Goal: Communication & Community: Answer question/provide support

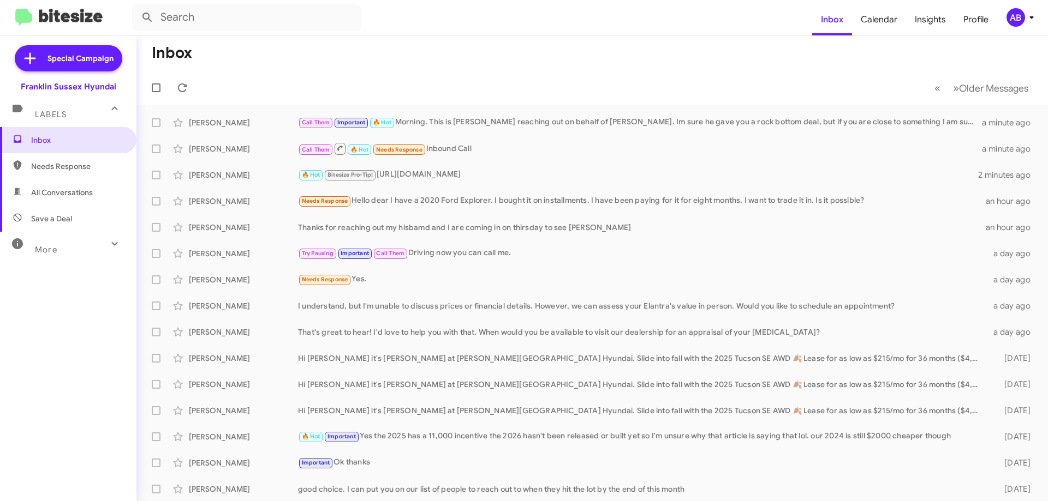
click at [223, 151] on div "[PERSON_NAME]" at bounding box center [243, 148] width 109 height 11
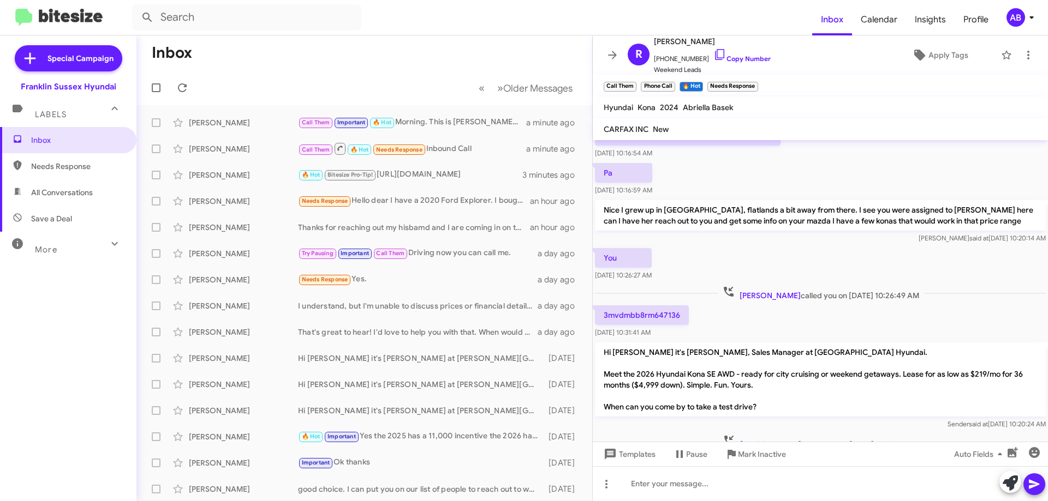
scroll to position [218, 0]
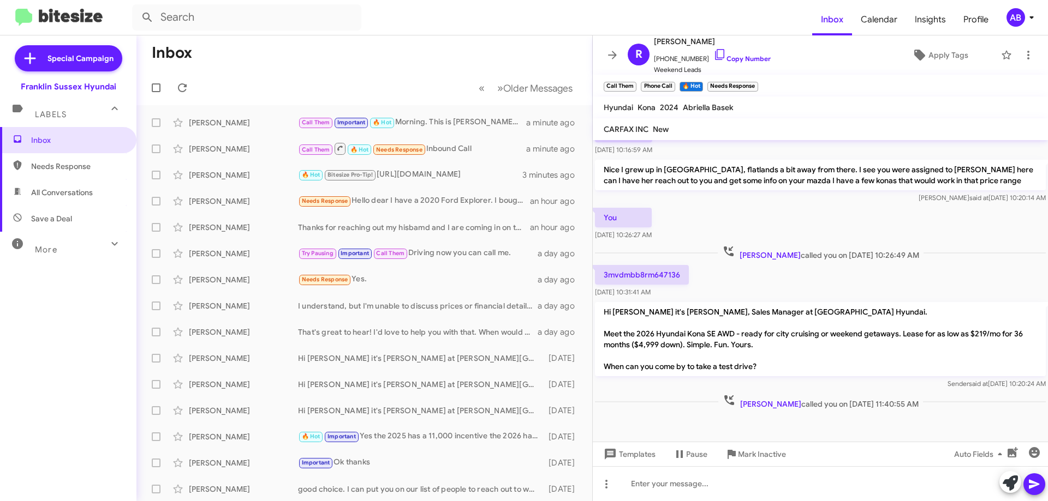
click at [729, 57] on link "Copy Number" at bounding box center [741, 59] width 57 height 8
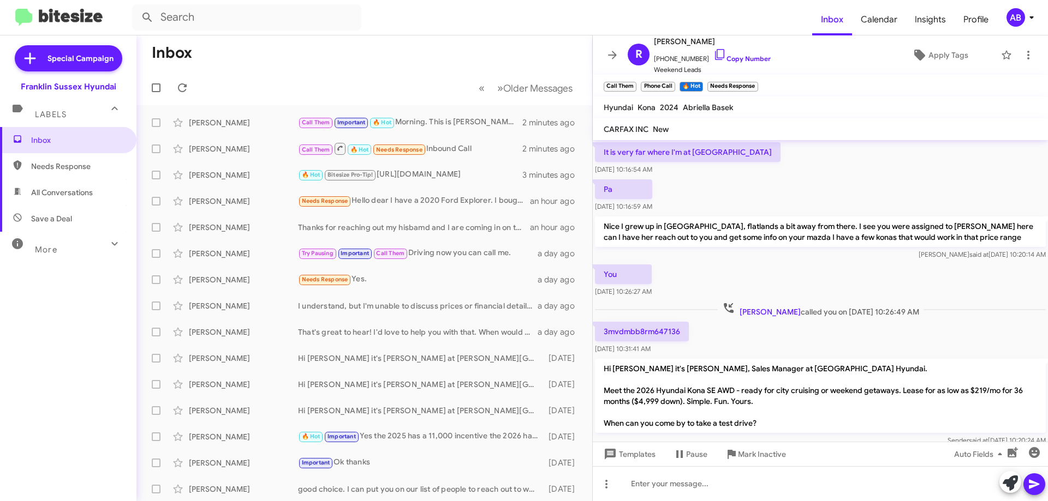
scroll to position [109, 0]
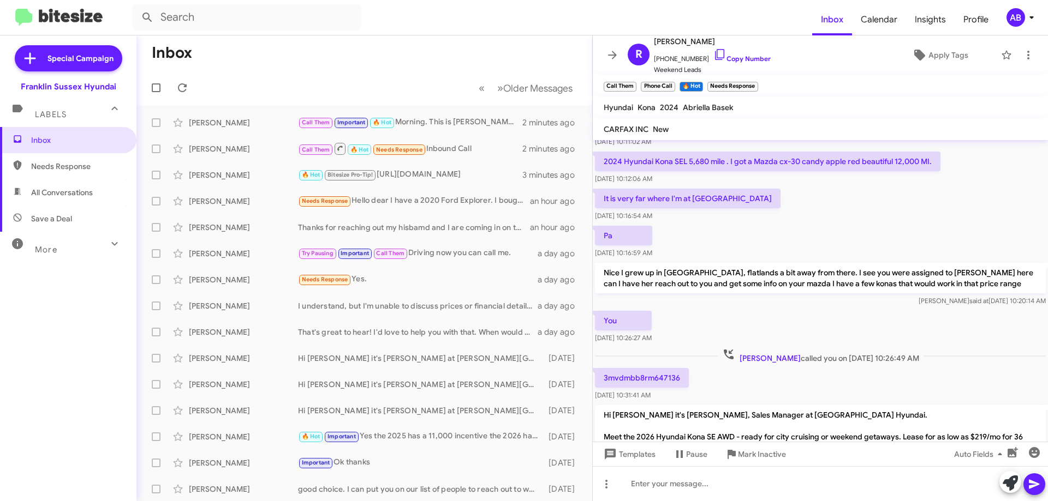
click at [615, 51] on icon at bounding box center [612, 55] width 13 height 13
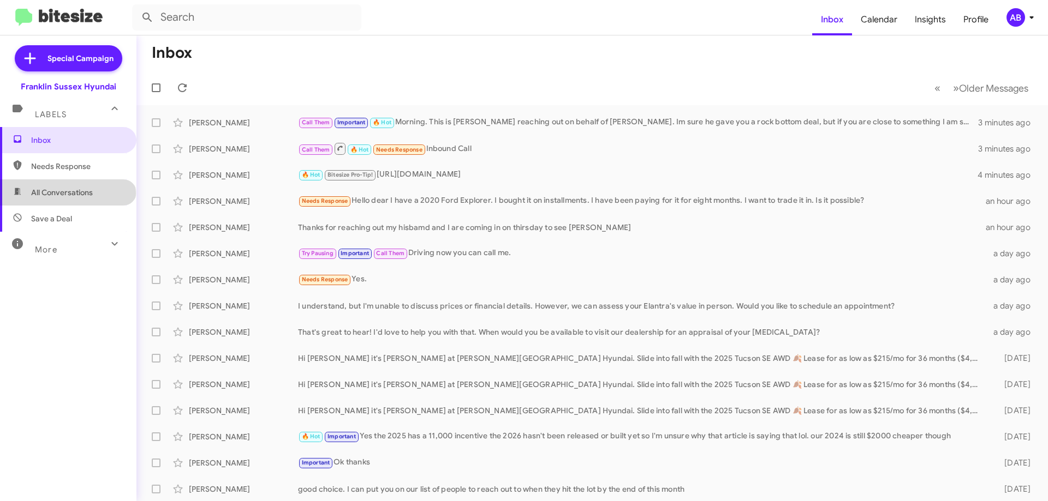
click at [69, 194] on span "All Conversations" at bounding box center [62, 192] width 62 height 11
type input "in:all-conversations"
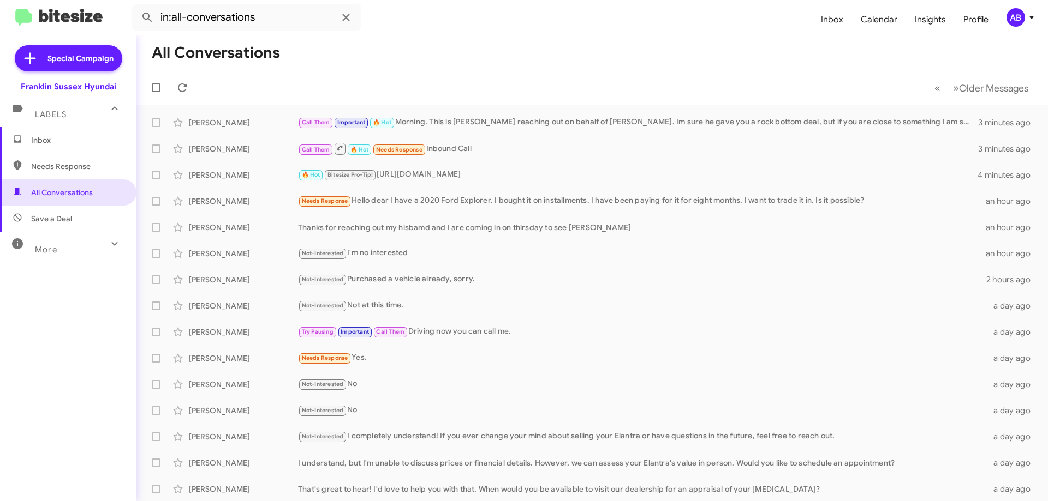
click at [474, 169] on div "🔥 Hot Bitesize Pro-Tip! [URL][DOMAIN_NAME]" at bounding box center [637, 175] width 679 height 13
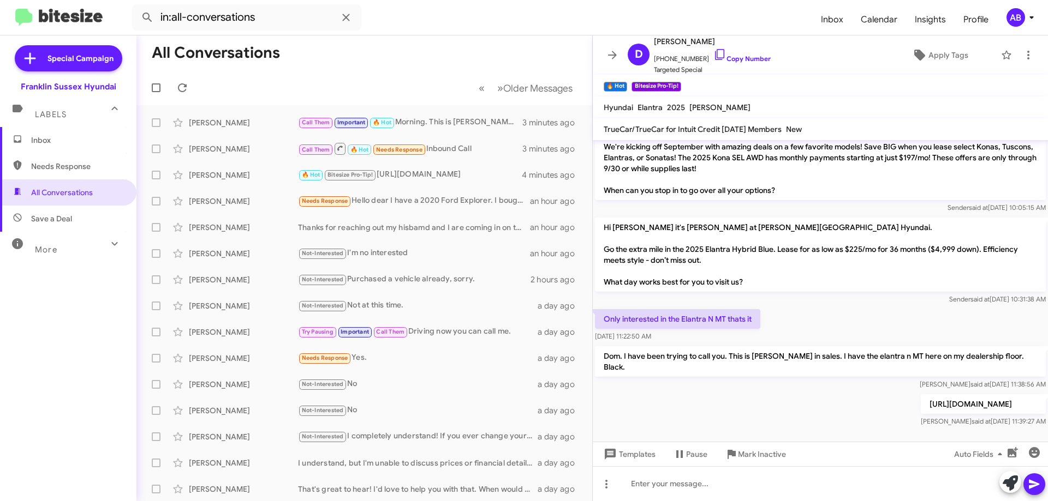
scroll to position [143, 0]
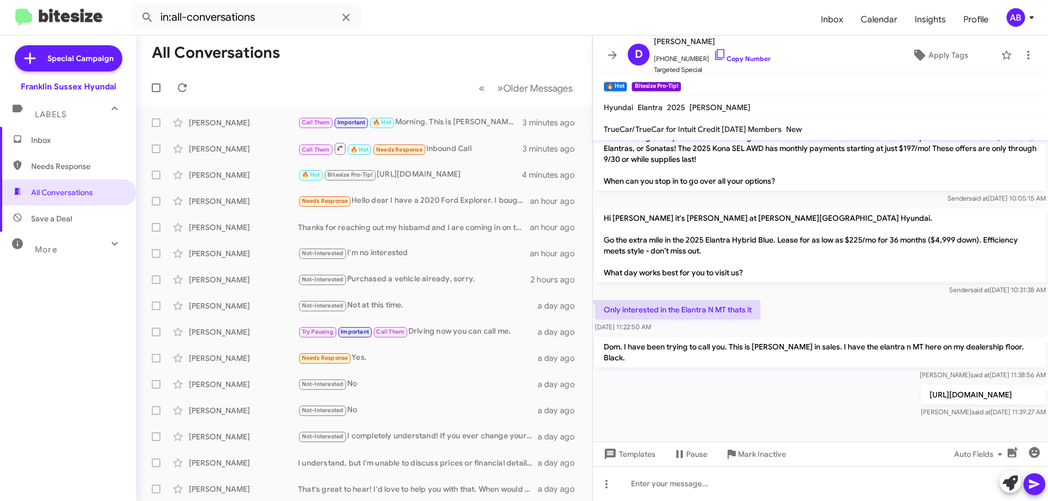
click at [608, 56] on icon at bounding box center [612, 55] width 13 height 13
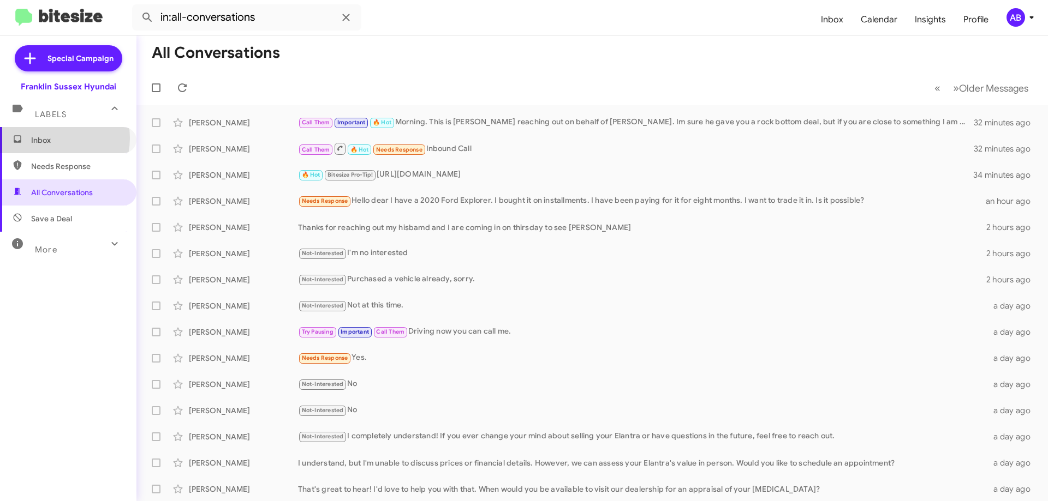
click at [53, 139] on span "Inbox" at bounding box center [77, 140] width 93 height 11
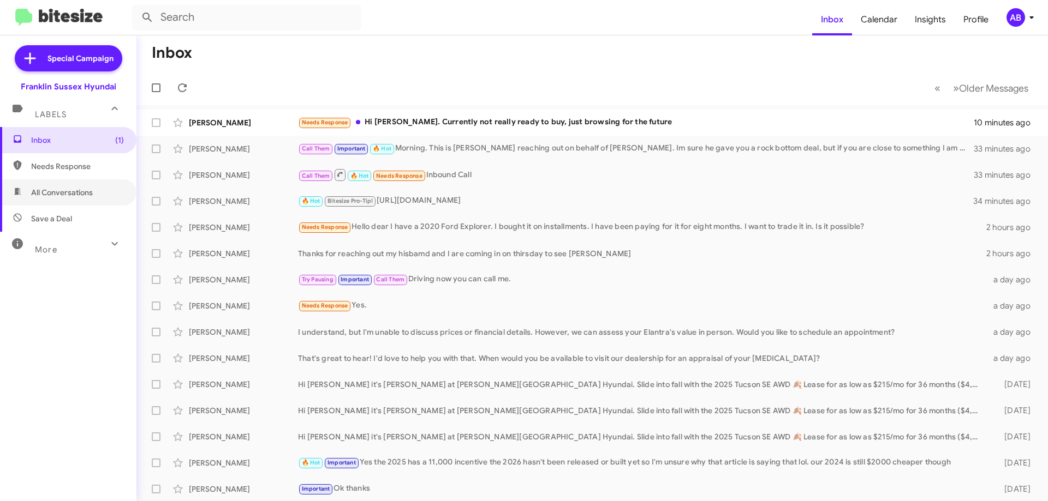
click at [72, 196] on span "All Conversations" at bounding box center [62, 192] width 62 height 11
type input "in:all-conversations"
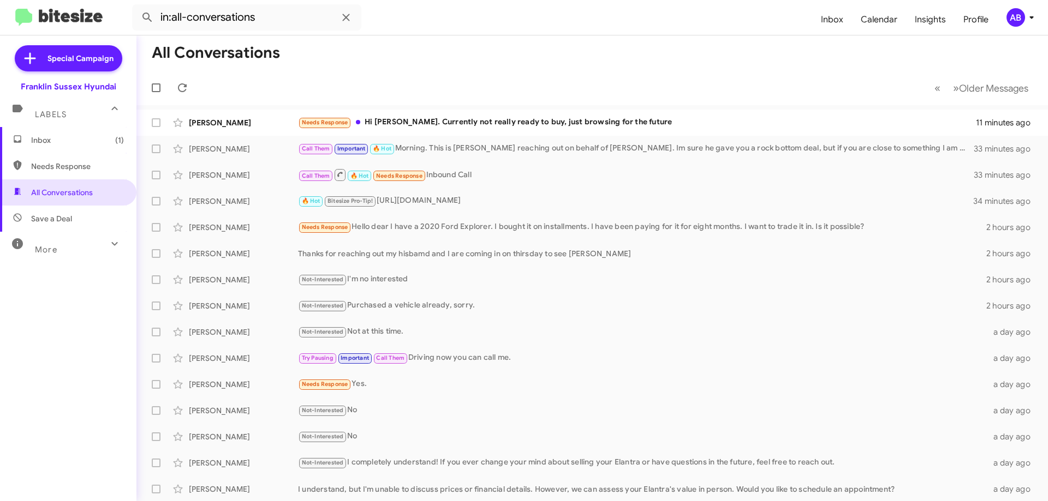
click at [463, 119] on div "Needs Response Hi [PERSON_NAME]. Currently not really ready to buy, just browsi…" at bounding box center [637, 122] width 678 height 13
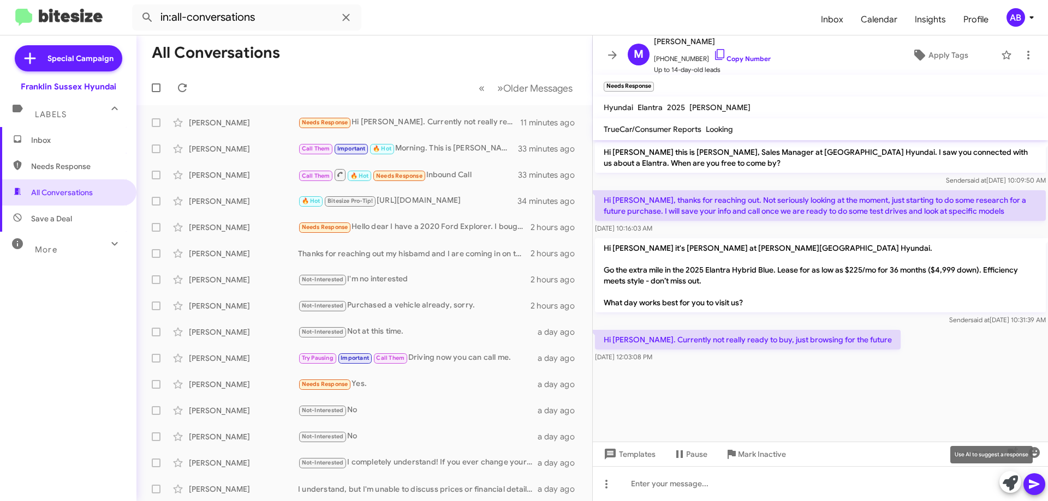
click at [1011, 482] on icon at bounding box center [1009, 483] width 15 height 15
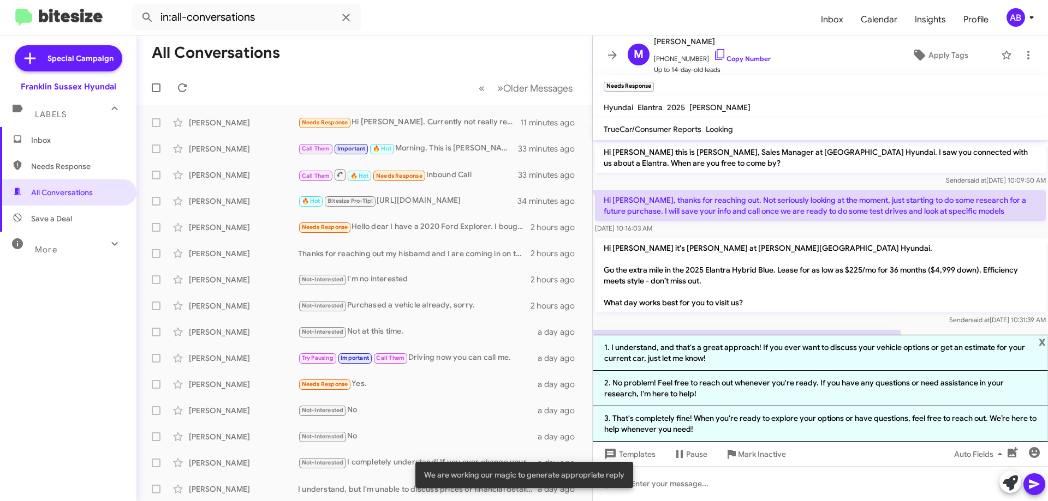
scroll to position [55, 0]
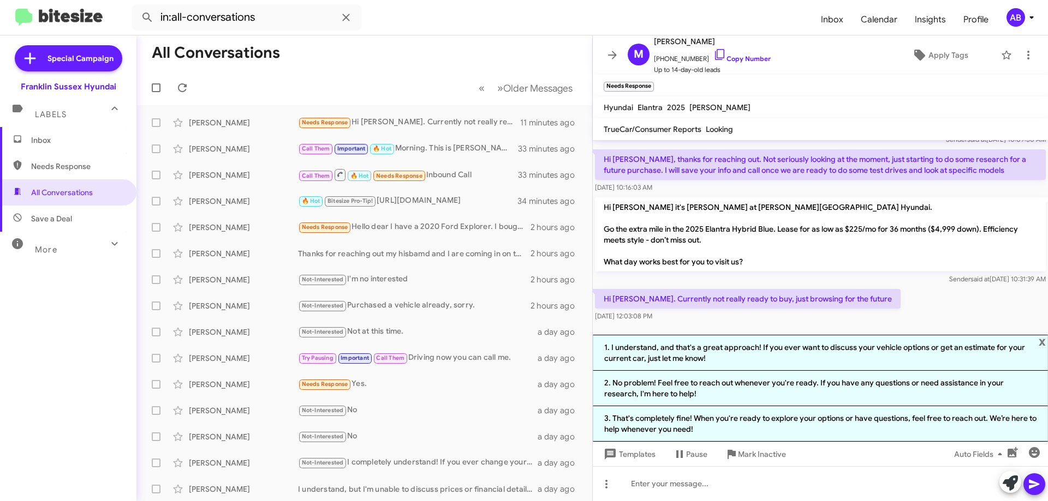
click at [876, 385] on li "2. No problem! Feel free to reach out whenever you're ready. If you have any qu…" at bounding box center [820, 388] width 455 height 35
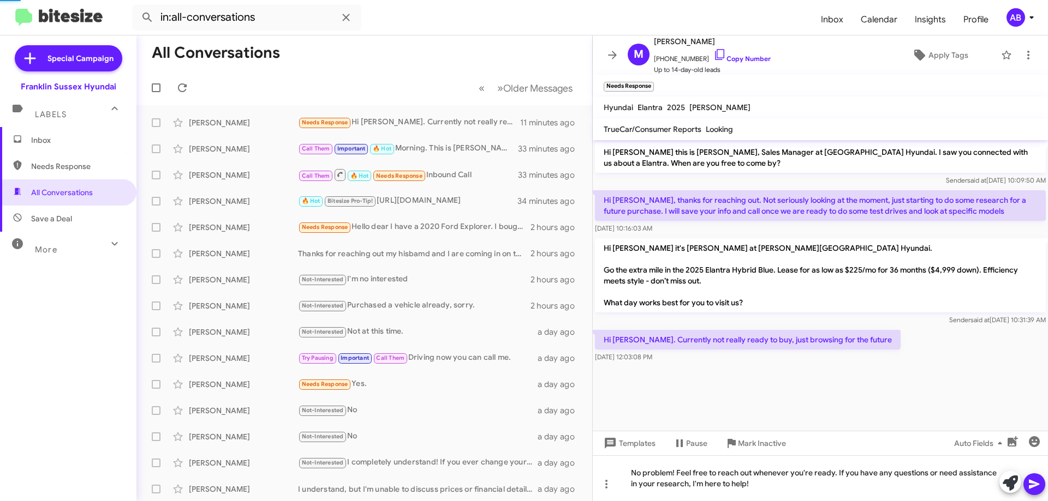
scroll to position [0, 0]
click at [1035, 481] on icon at bounding box center [1033, 484] width 13 height 13
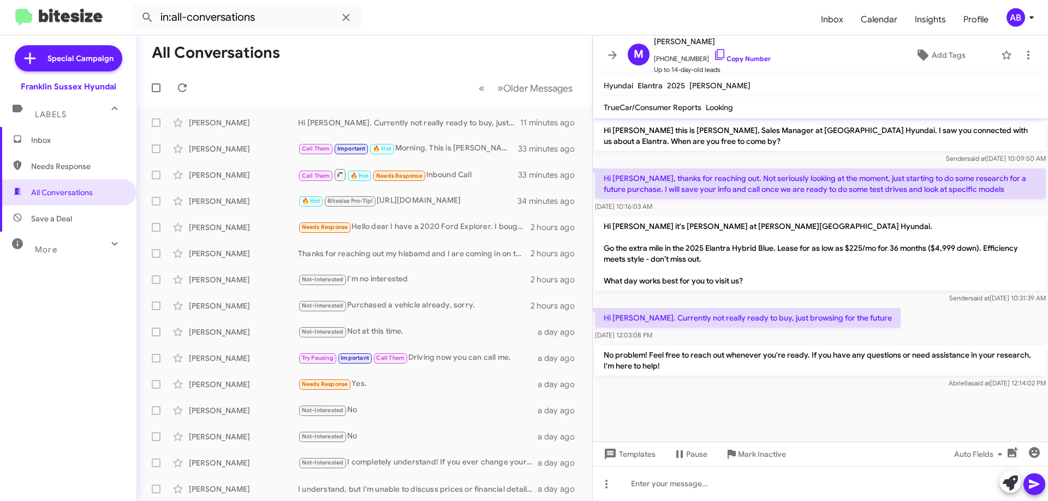
click at [611, 54] on icon at bounding box center [612, 55] width 13 height 13
